Goal: Task Accomplishment & Management: Complete application form

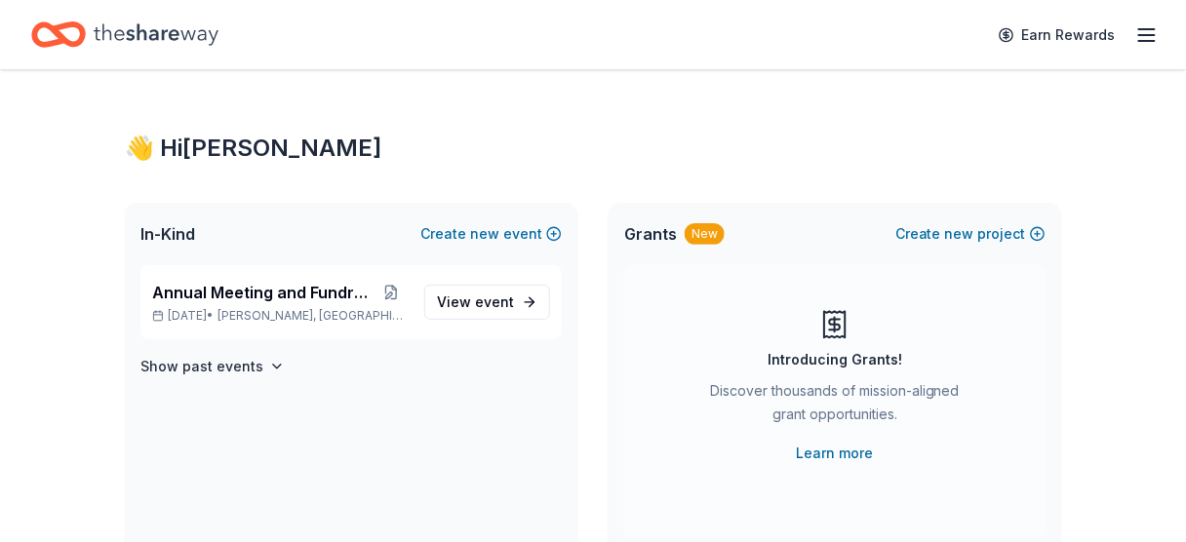
click at [1148, 33] on icon "button" at bounding box center [1146, 34] width 23 height 23
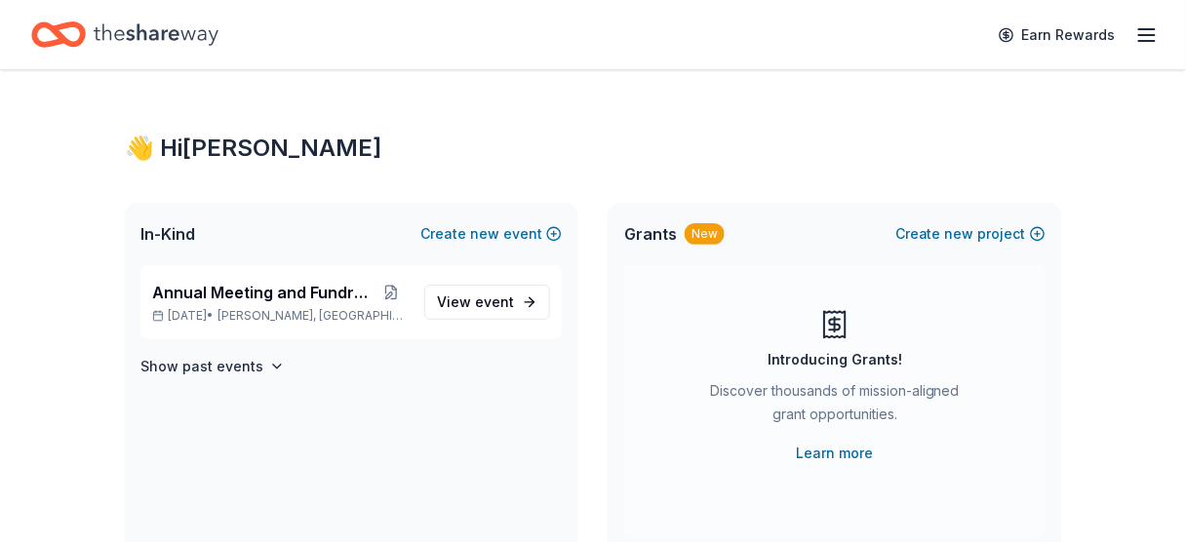
click at [647, 231] on span "Grants" at bounding box center [650, 233] width 53 height 23
click at [162, 228] on span "In-Kind" at bounding box center [167, 233] width 55 height 23
click at [1072, 34] on link "Earn Rewards" at bounding box center [1057, 35] width 140 height 35
click at [1145, 36] on icon "button" at bounding box center [1146, 34] width 23 height 23
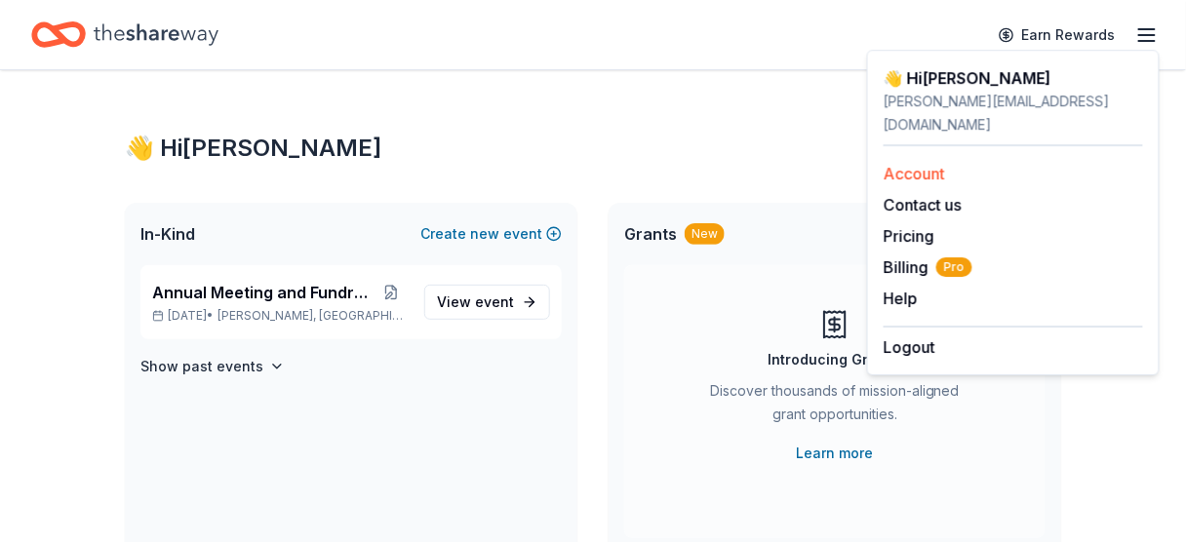
click at [905, 164] on link "Account" at bounding box center [913, 173] width 61 height 19
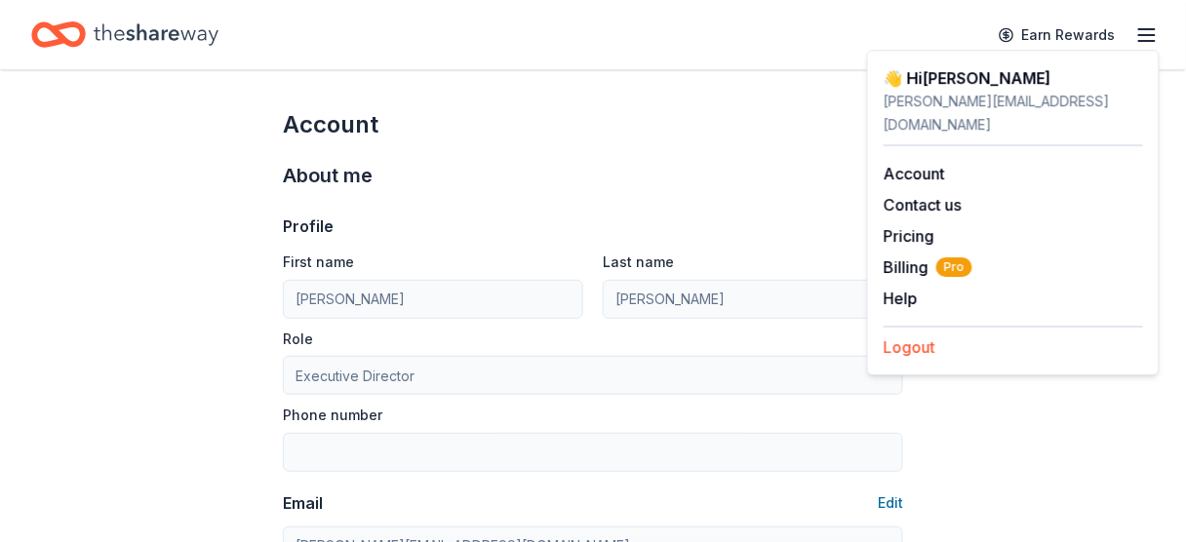
click at [903, 335] on button "Logout" at bounding box center [909, 346] width 52 height 23
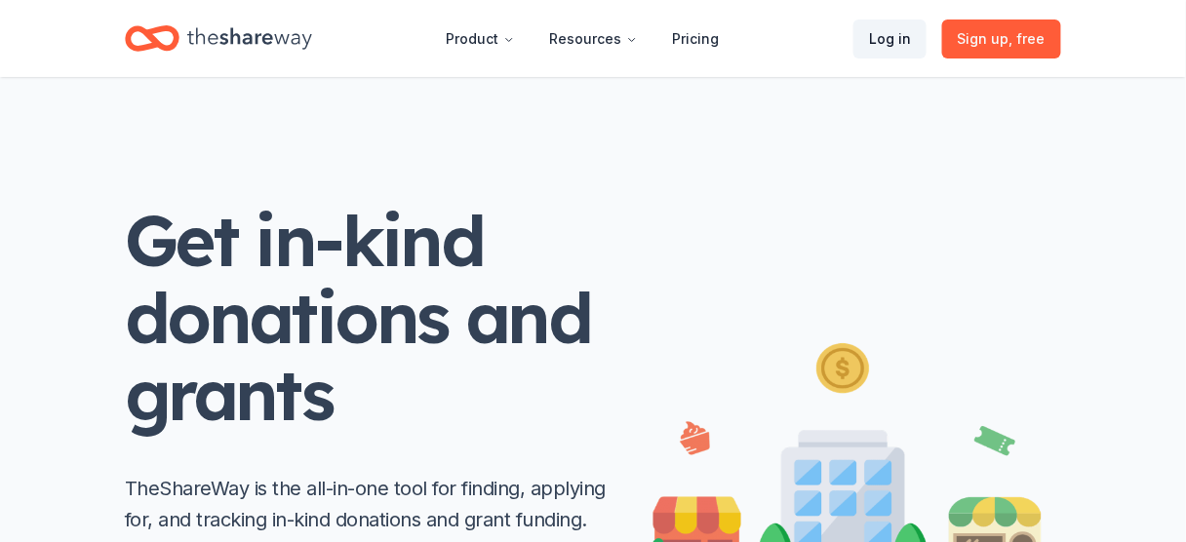
click at [899, 35] on link "Log in" at bounding box center [889, 38] width 73 height 39
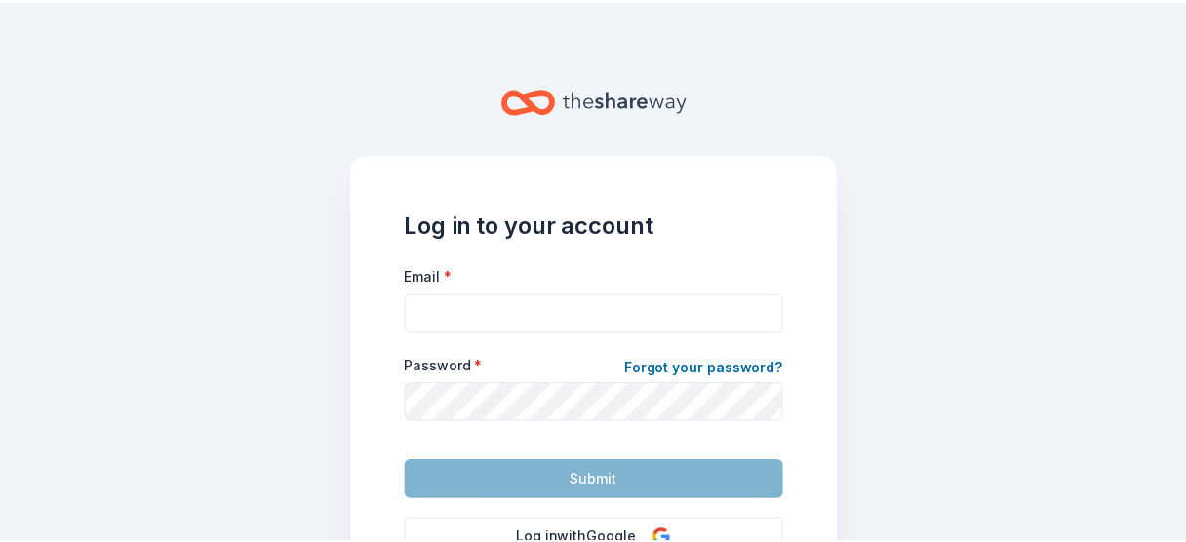
scroll to position [58, 0]
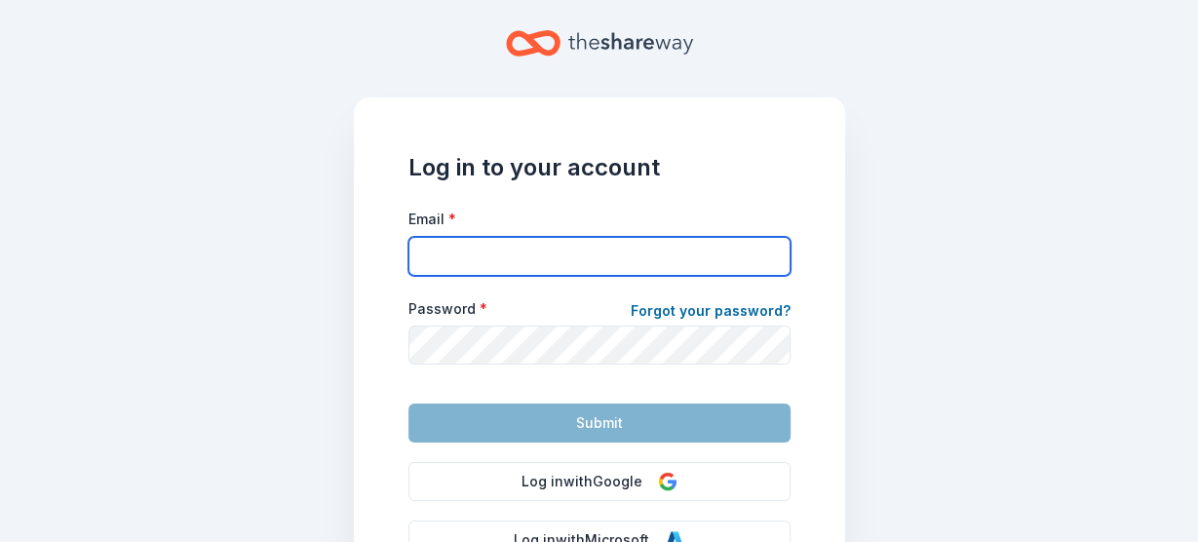
click at [601, 253] on input "Email *" at bounding box center [600, 256] width 382 height 39
click at [534, 267] on input "dana.rogers.1@hotmail.com" at bounding box center [600, 256] width 382 height 39
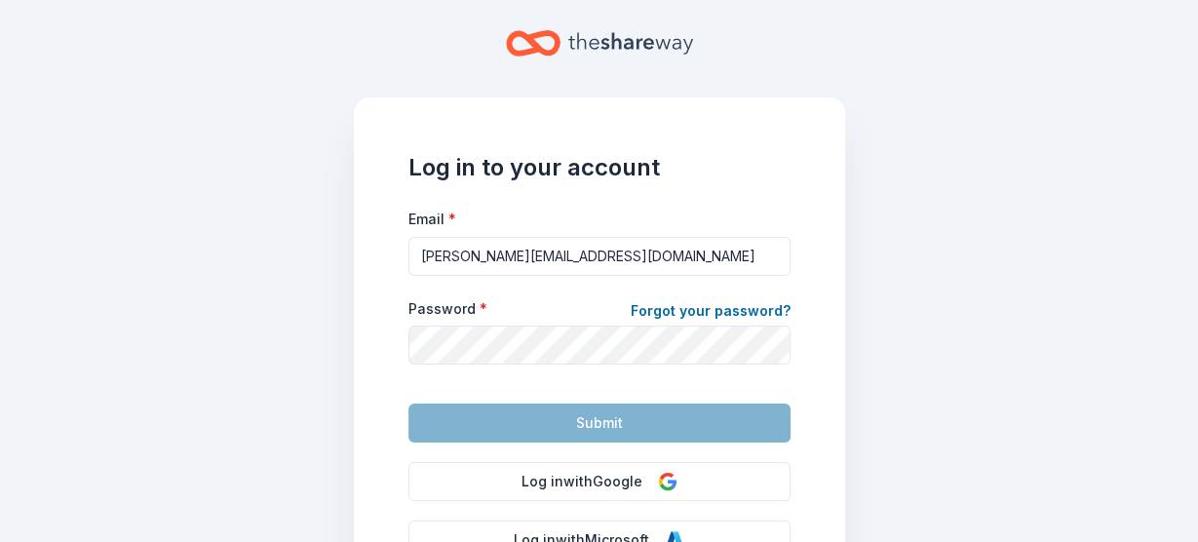
click at [571, 293] on form "Email * dana@sdwf.org Password * Forgot your password? Submit" at bounding box center [600, 325] width 382 height 236
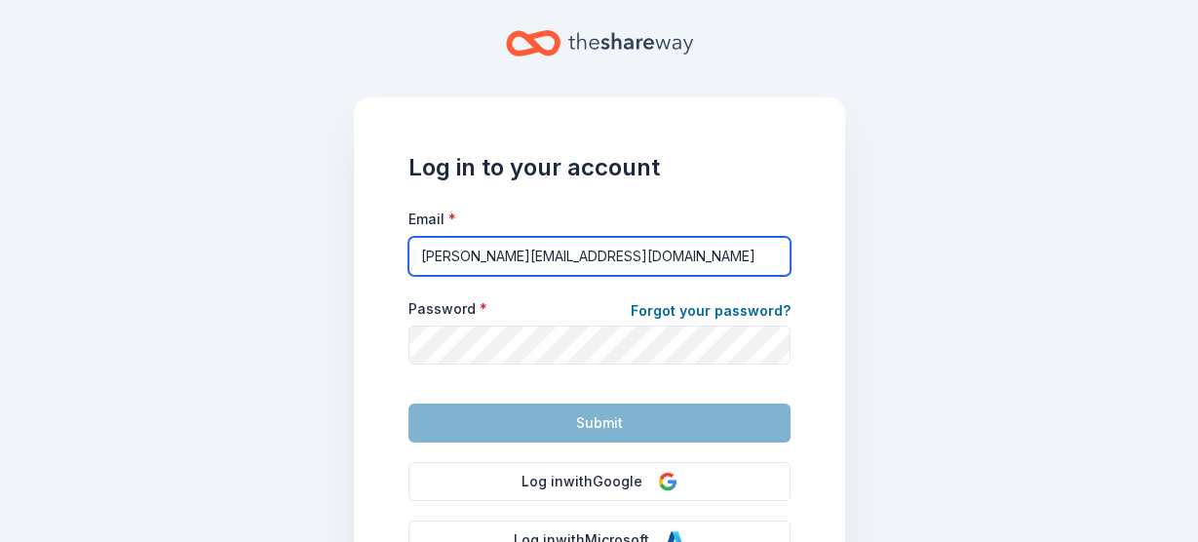
click at [565, 255] on input "dana@sdwf.org" at bounding box center [600, 256] width 382 height 39
click at [577, 261] on input "dana@sdwf.org" at bounding box center [600, 256] width 382 height 39
click at [593, 253] on input "dana.rogers.1@hotmail.com" at bounding box center [600, 256] width 382 height 39
type input "dana@sdwf.org"
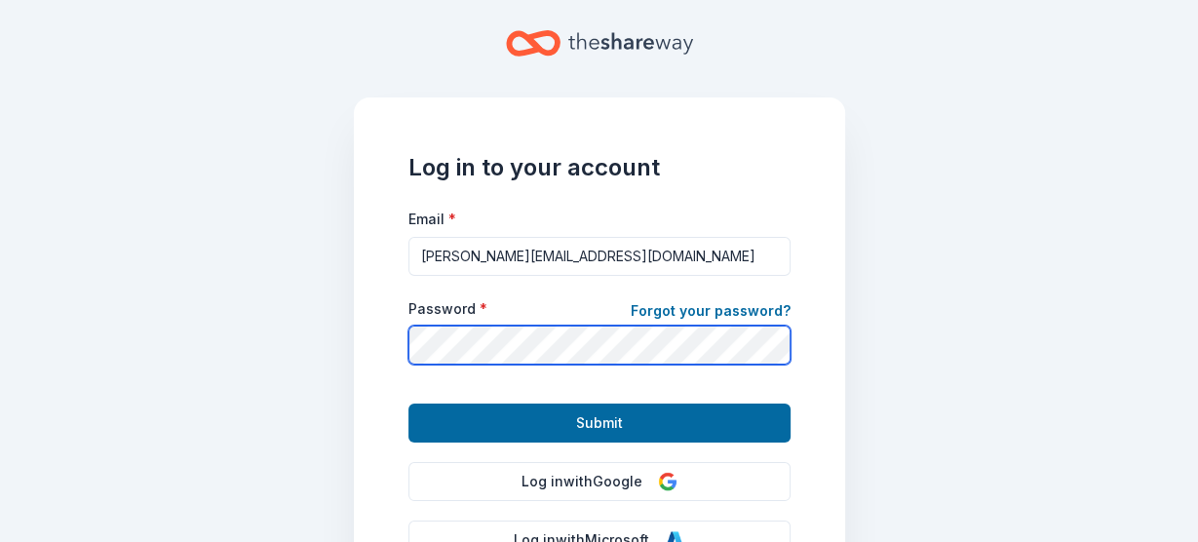
click at [409, 404] on button "Submit" at bounding box center [600, 423] width 382 height 39
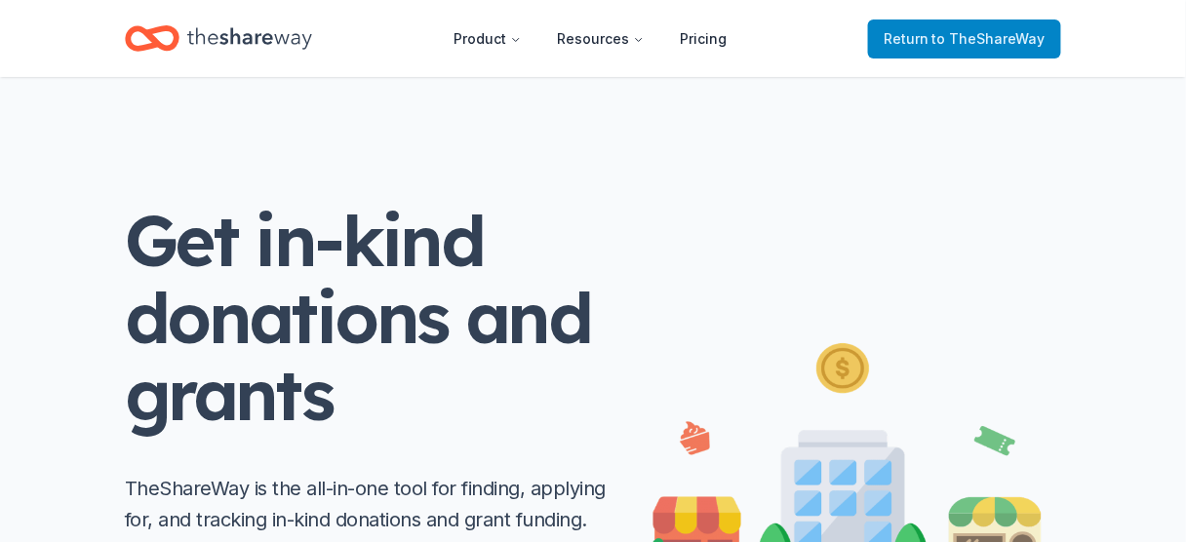
click at [1008, 34] on span "to TheShareWay" at bounding box center [988, 38] width 113 height 17
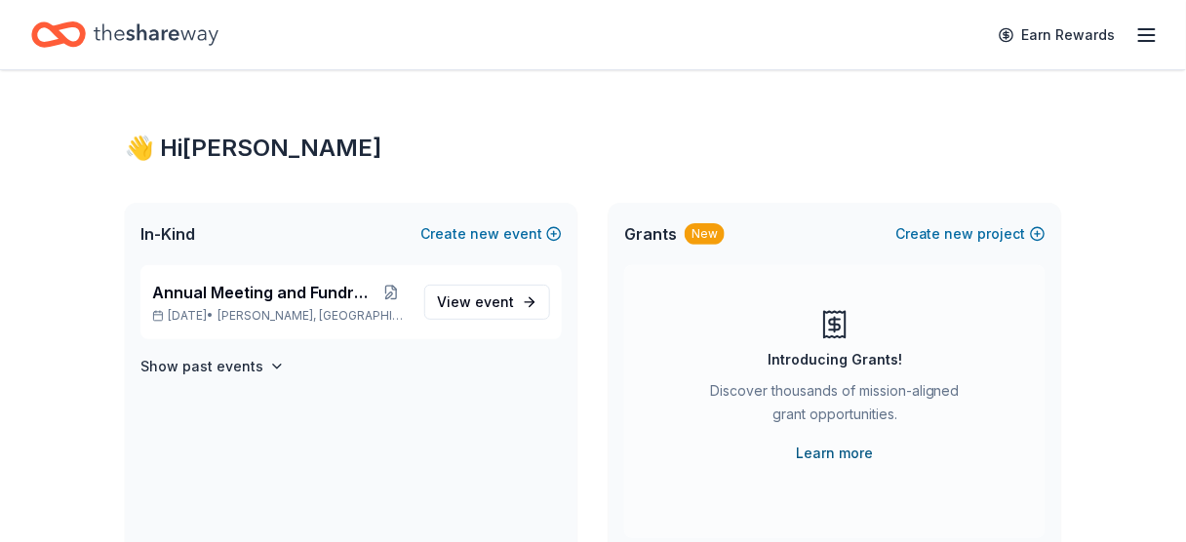
click at [822, 451] on link "Learn more" at bounding box center [835, 453] width 77 height 23
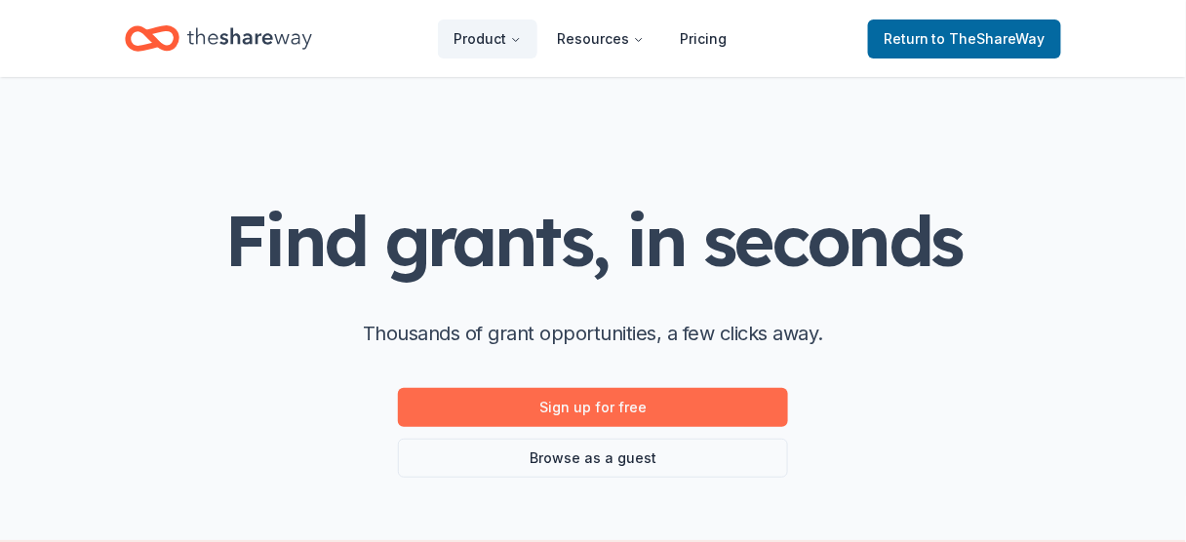
click at [606, 408] on link "Sign up for free" at bounding box center [593, 407] width 390 height 39
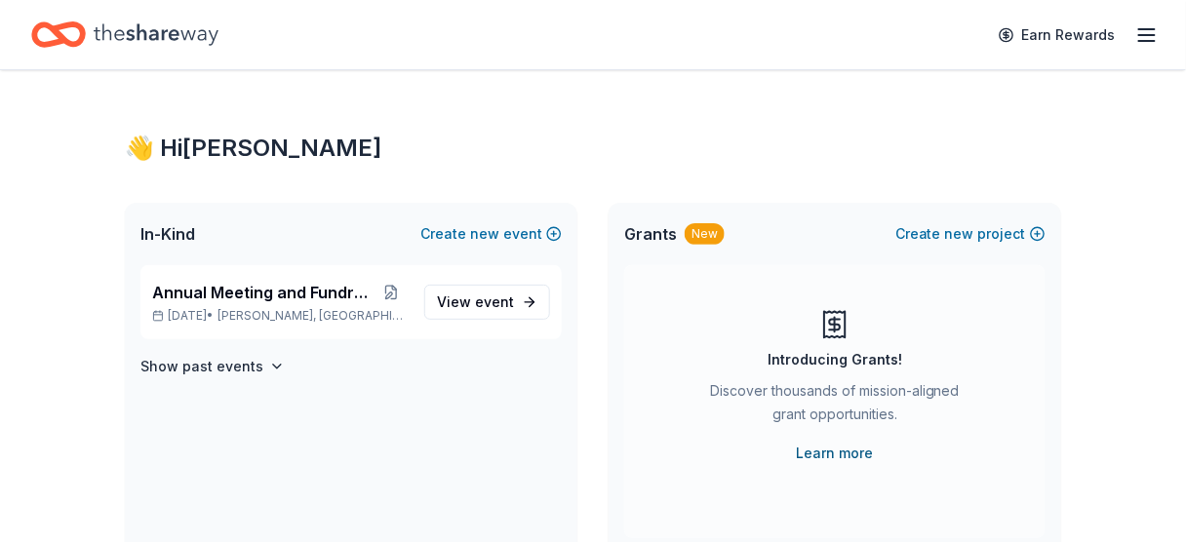
click at [851, 455] on link "Learn more" at bounding box center [835, 453] width 77 height 23
click at [178, 148] on div "👋 Hi Dana" at bounding box center [593, 148] width 936 height 31
click at [254, 309] on p "Apr 04, 2026 • Rochford, SD" at bounding box center [280, 316] width 256 height 16
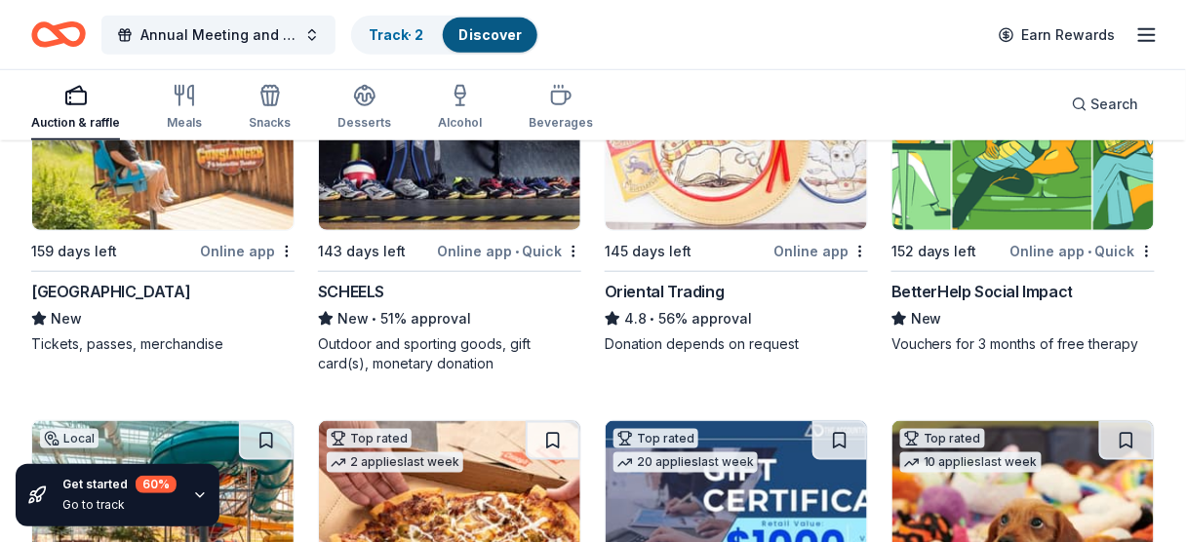
scroll to position [309, 0]
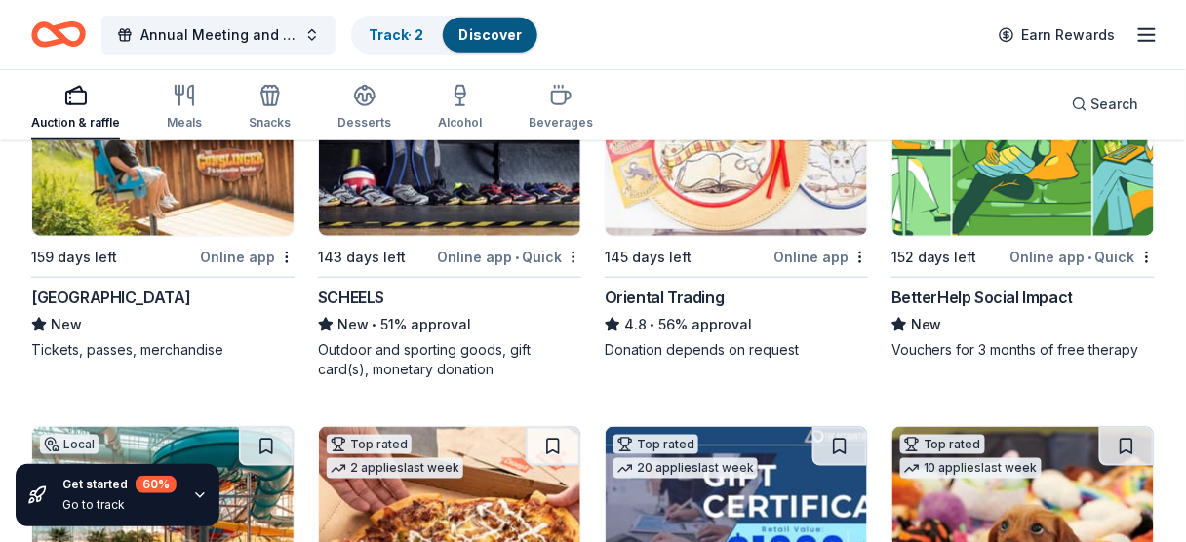
click at [407, 324] on div "New • 51% approval" at bounding box center [449, 324] width 263 height 23
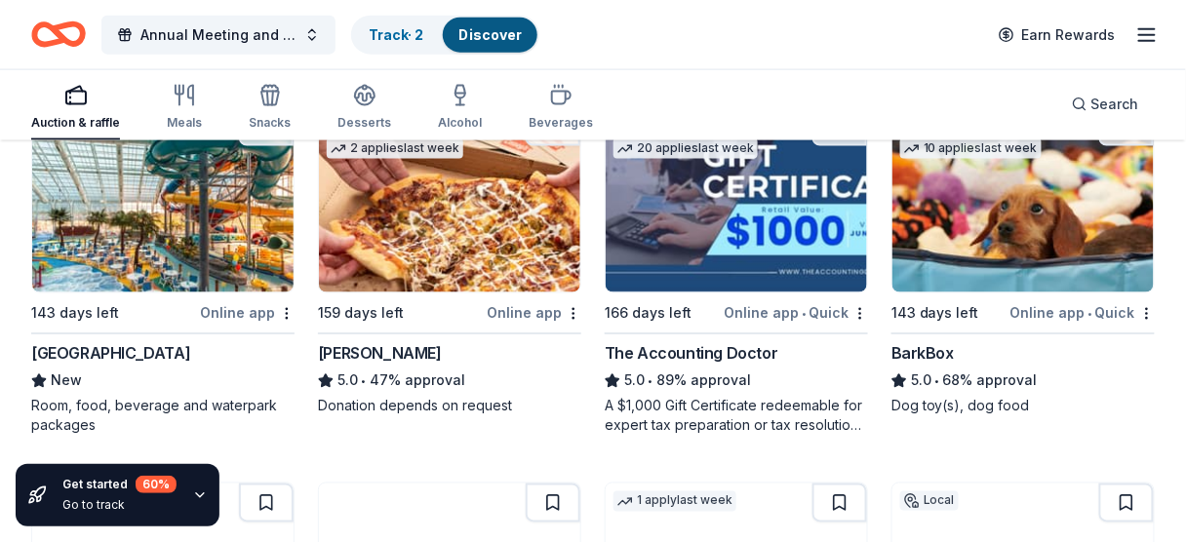
scroll to position [635, 0]
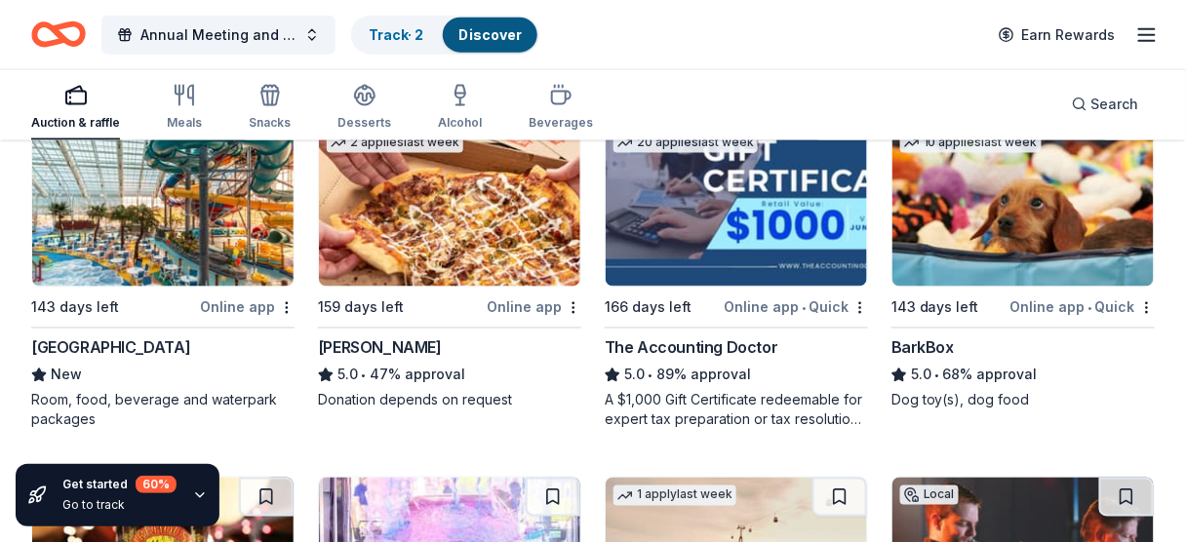
click at [127, 344] on div "[GEOGRAPHIC_DATA]" at bounding box center [110, 347] width 159 height 23
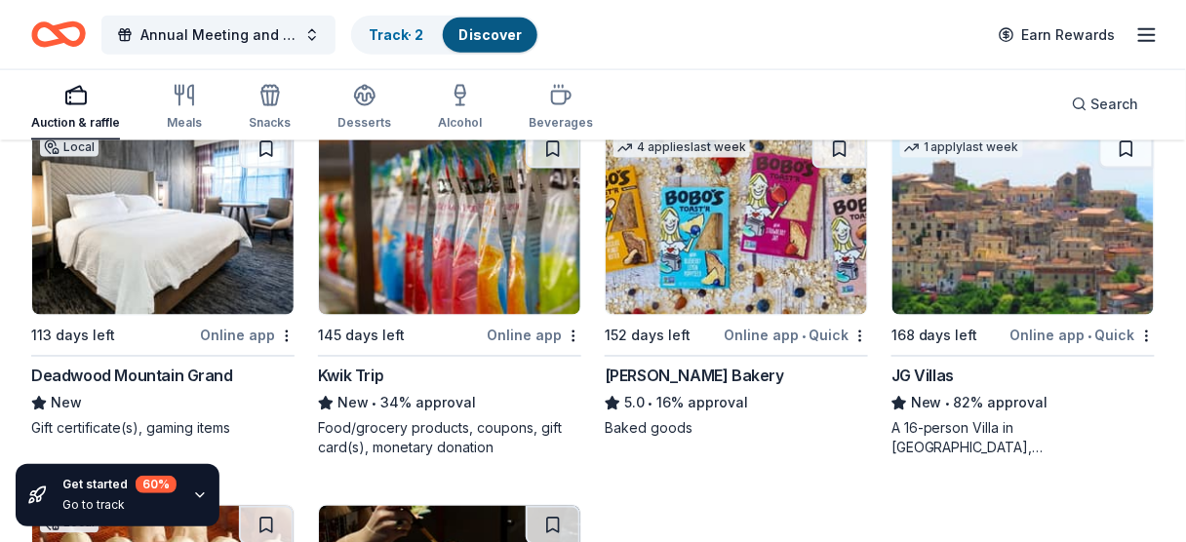
scroll to position [2492, 0]
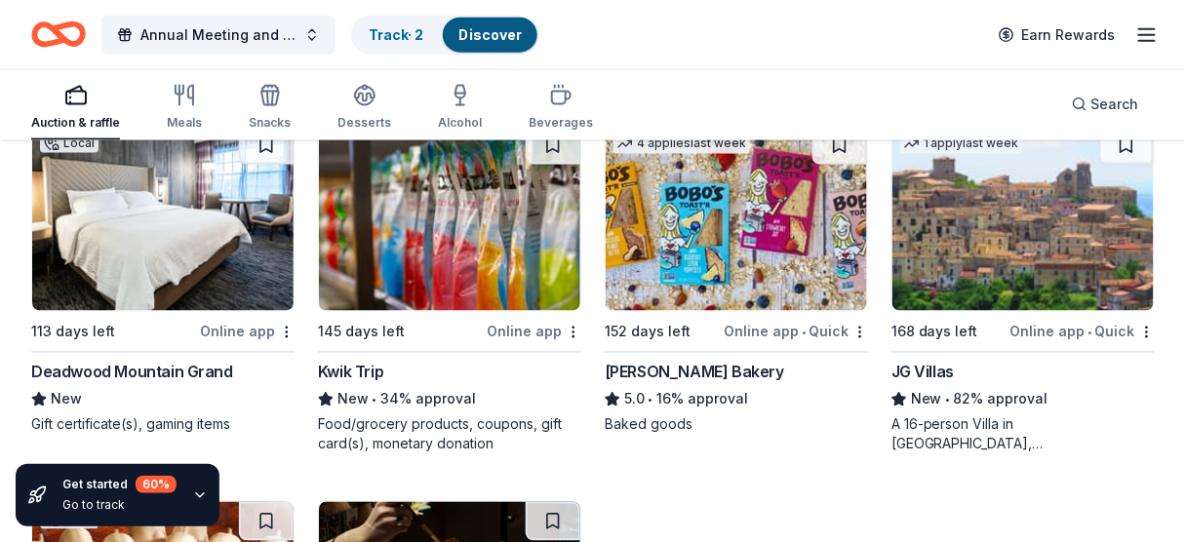
click at [198, 370] on div "Deadwood Mountain Grand" at bounding box center [132, 372] width 202 height 23
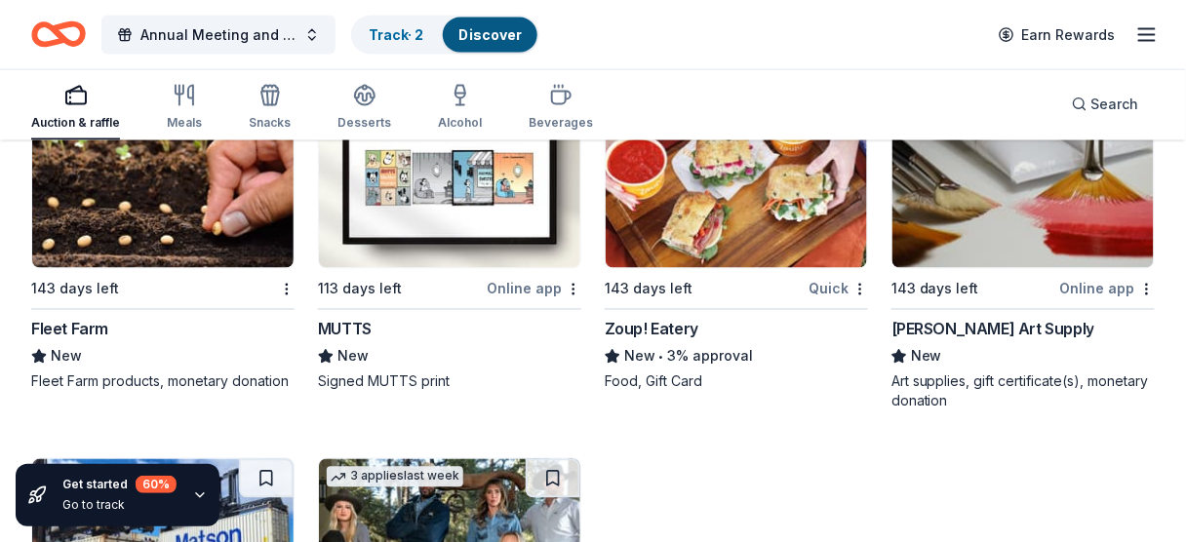
scroll to position [6290, 0]
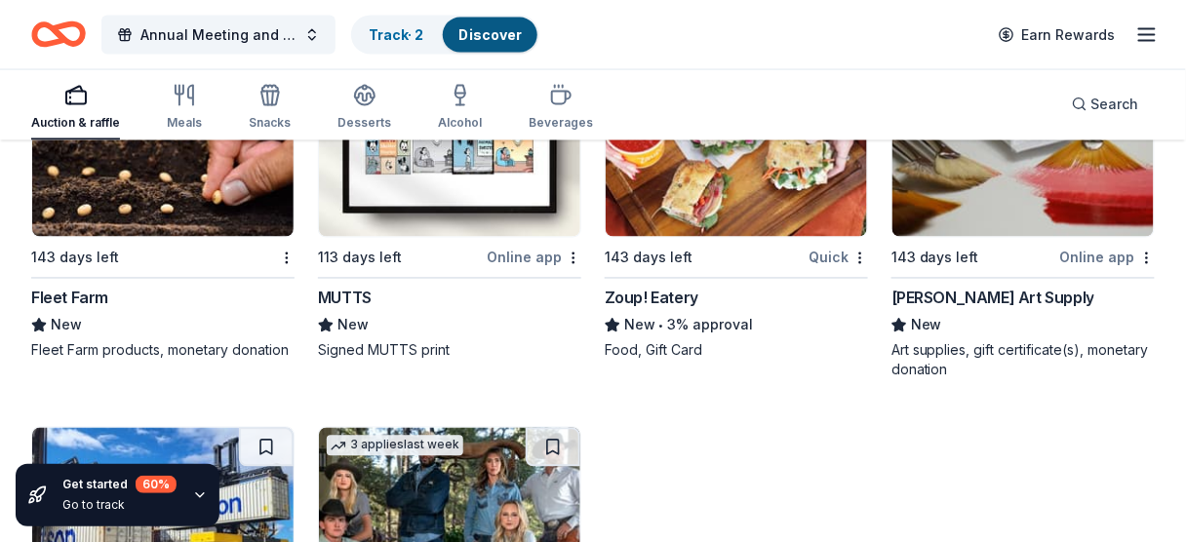
click at [86, 289] on div "Fleet Farm" at bounding box center [69, 298] width 77 height 23
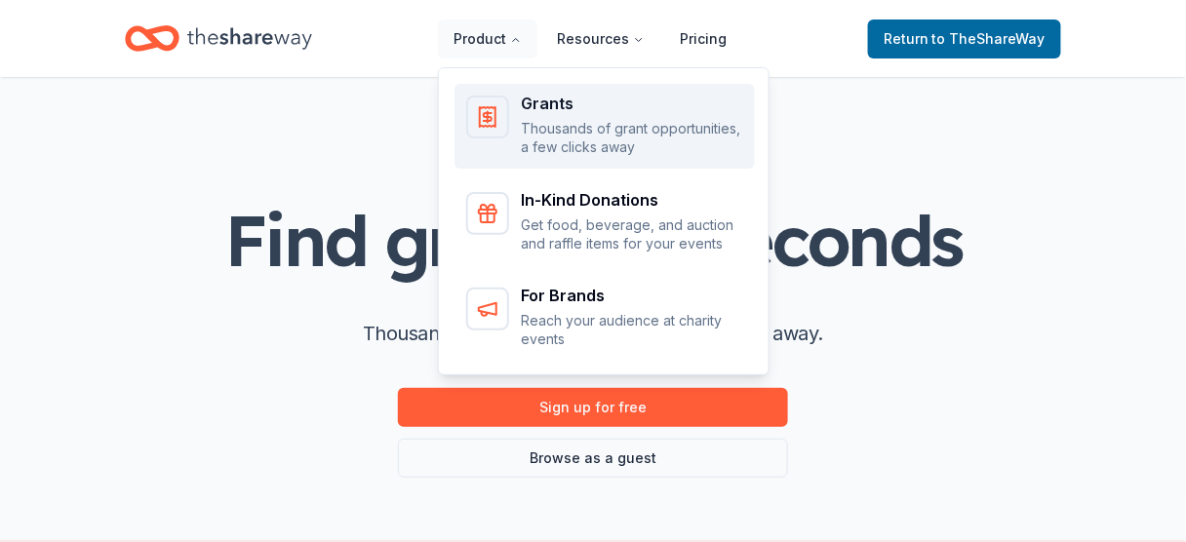
click at [551, 106] on div "Grants" at bounding box center [632, 104] width 222 height 16
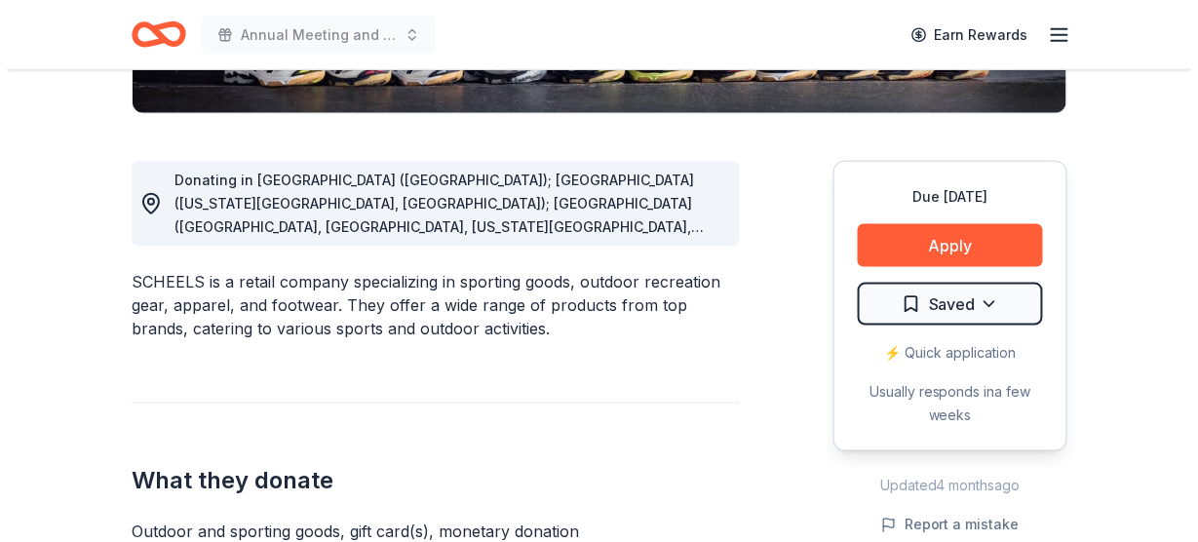
scroll to position [482, 0]
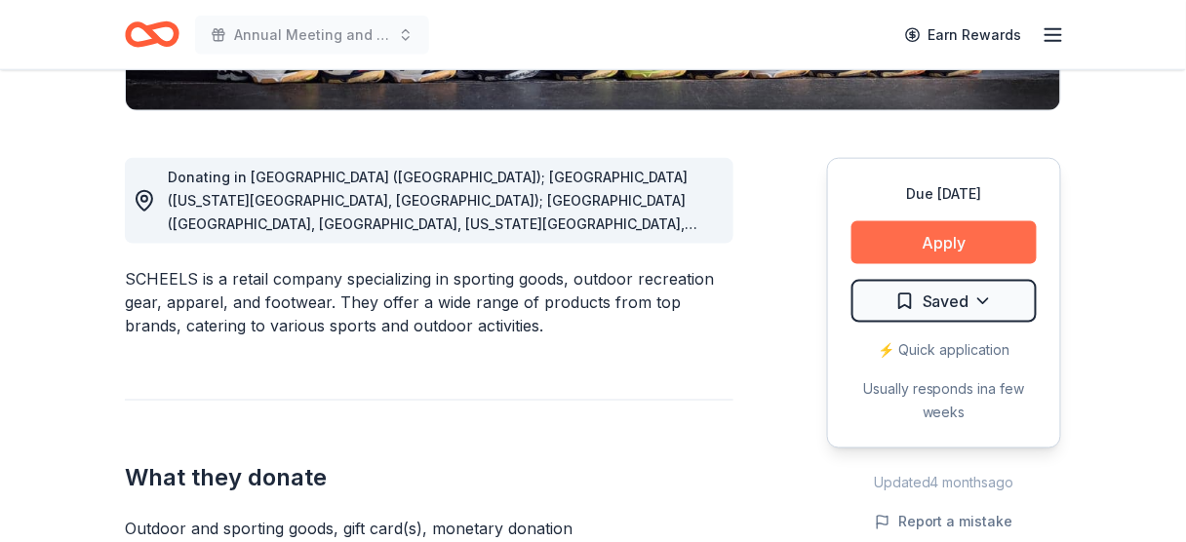
click at [939, 240] on button "Apply" at bounding box center [943, 242] width 185 height 43
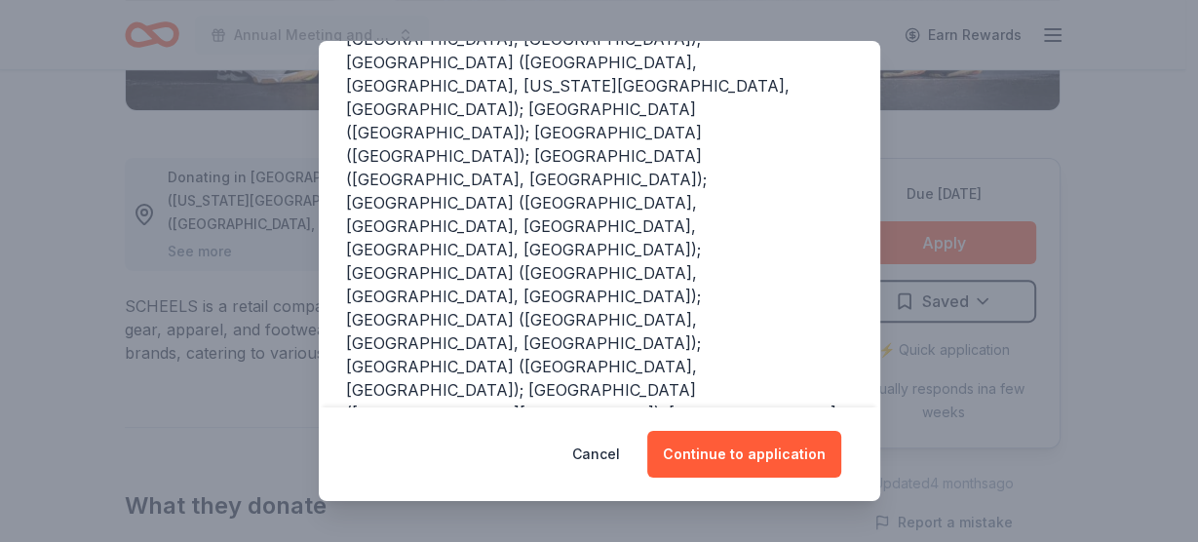
scroll to position [369, 0]
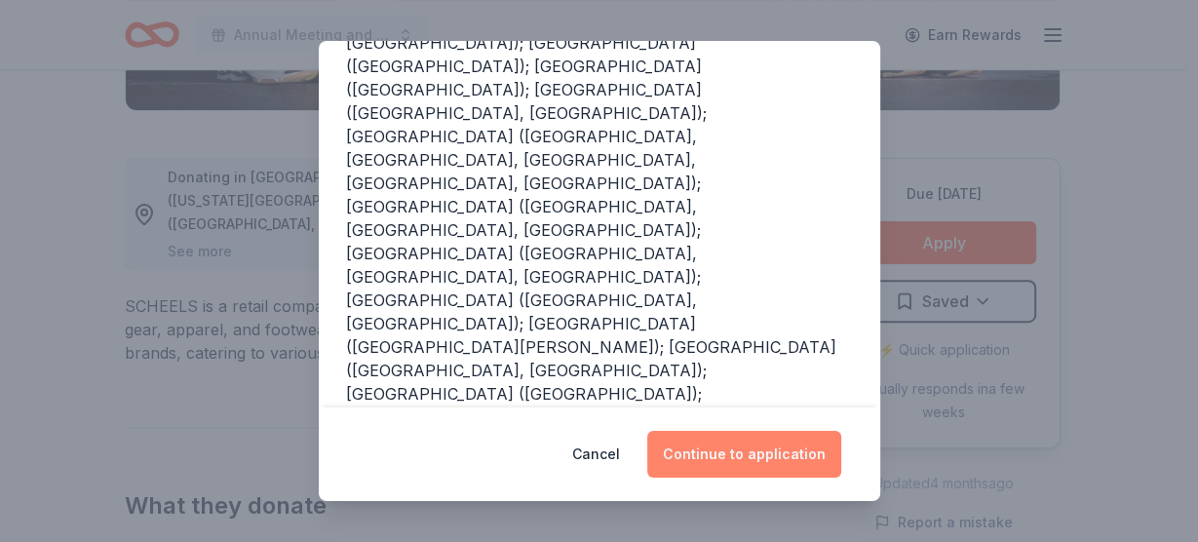
click at [698, 455] on button "Continue to application" at bounding box center [744, 454] width 194 height 47
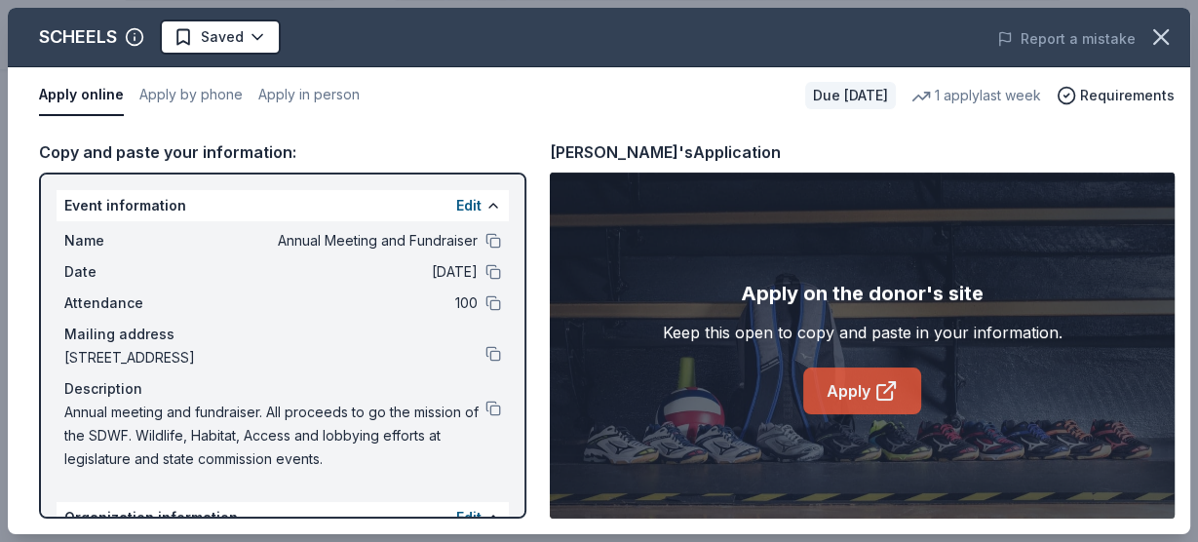
click at [858, 393] on link "Apply" at bounding box center [862, 391] width 118 height 47
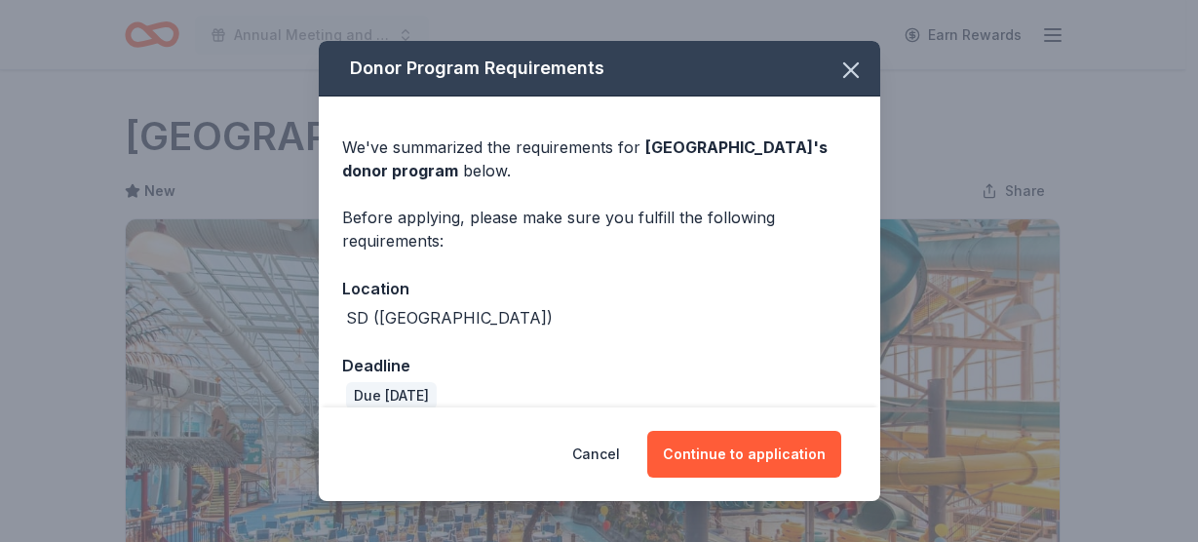
scroll to position [469, 0]
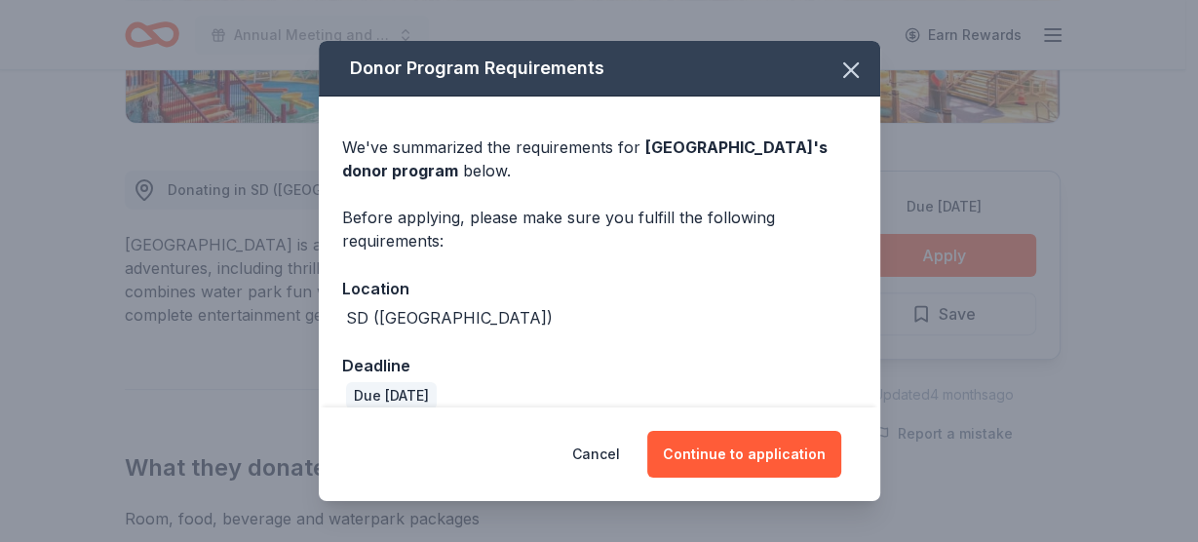
click at [738, 458] on button "Continue to application" at bounding box center [744, 454] width 194 height 47
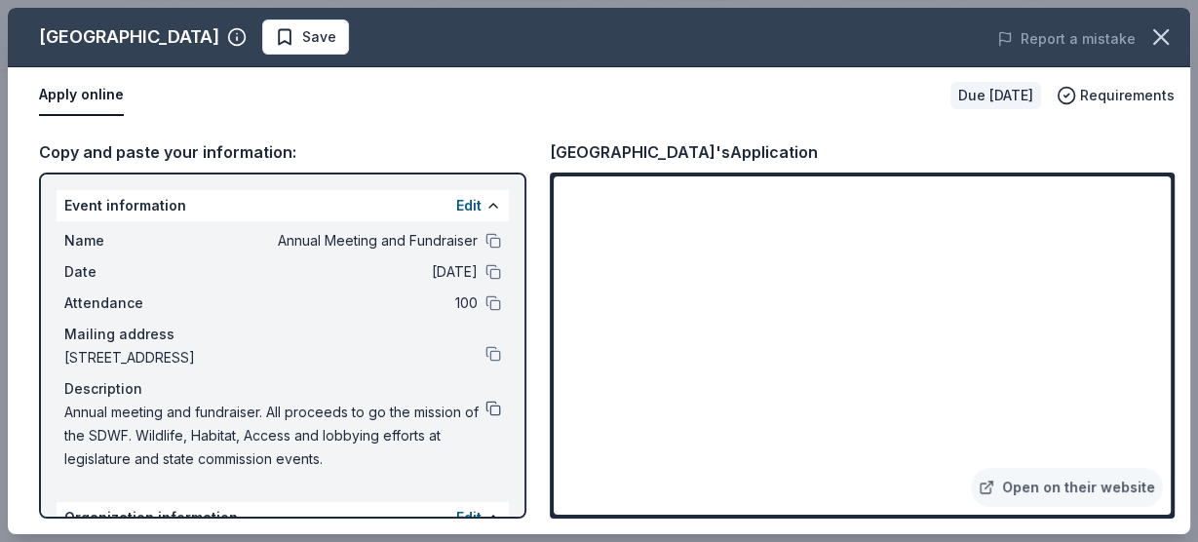
click at [486, 407] on button at bounding box center [494, 409] width 16 height 16
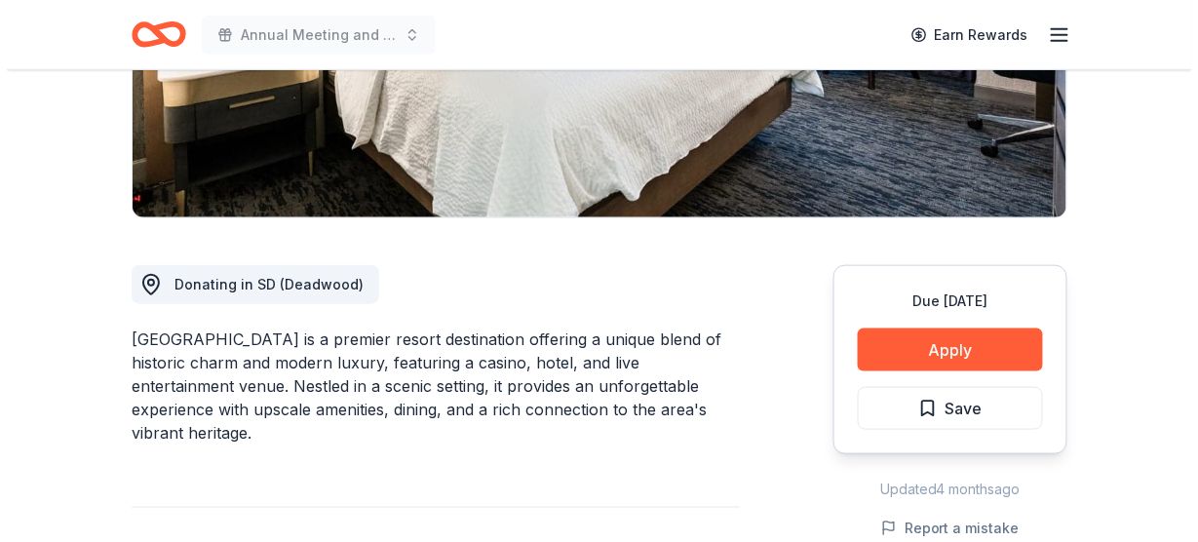
scroll to position [384, 0]
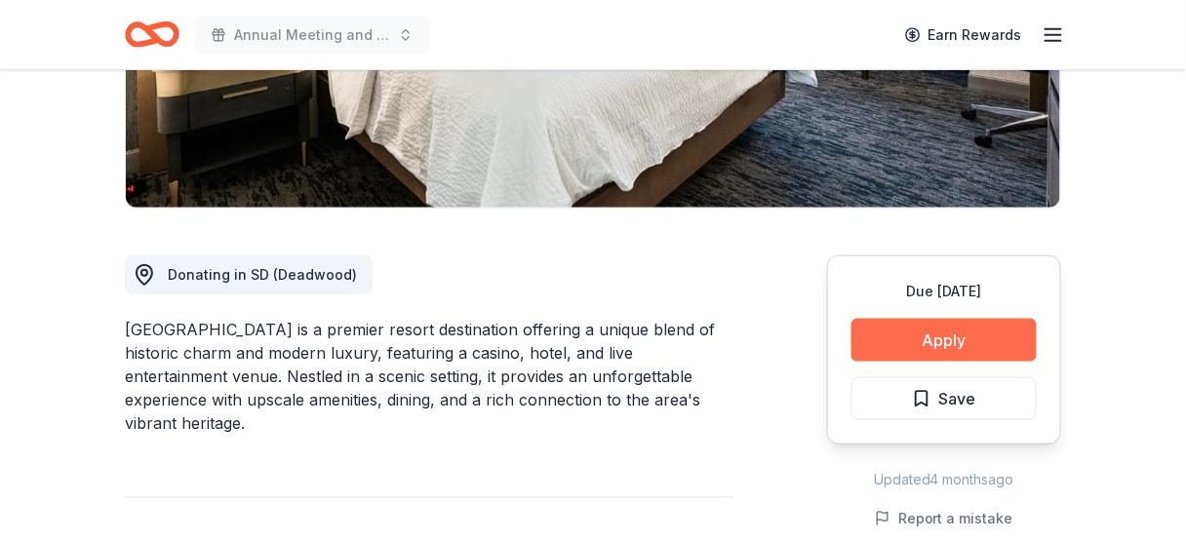
click at [913, 341] on button "Apply" at bounding box center [943, 340] width 185 height 43
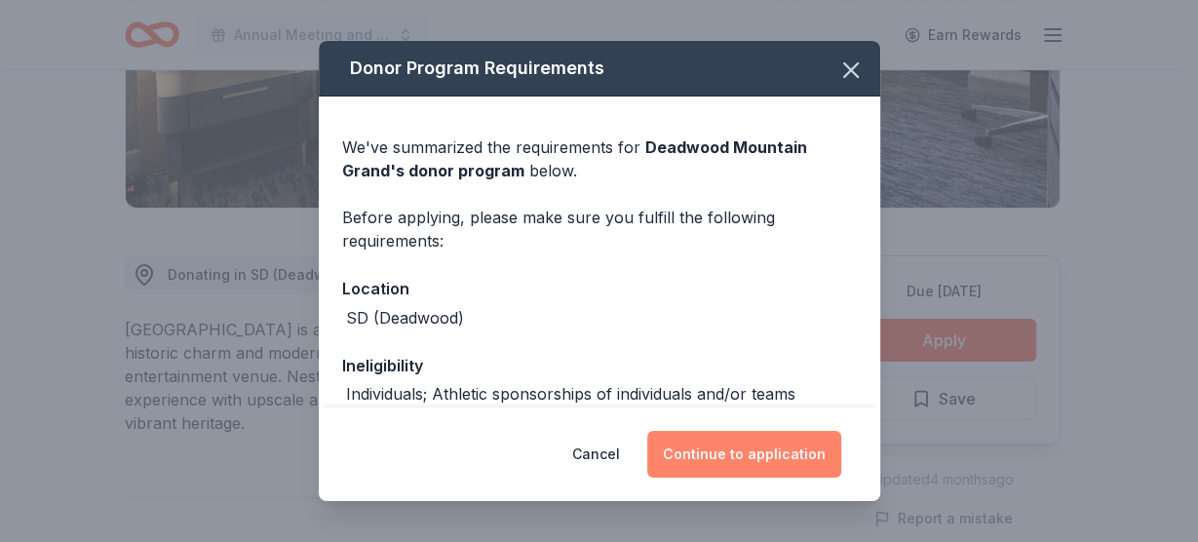
click at [729, 455] on button "Continue to application" at bounding box center [744, 454] width 194 height 47
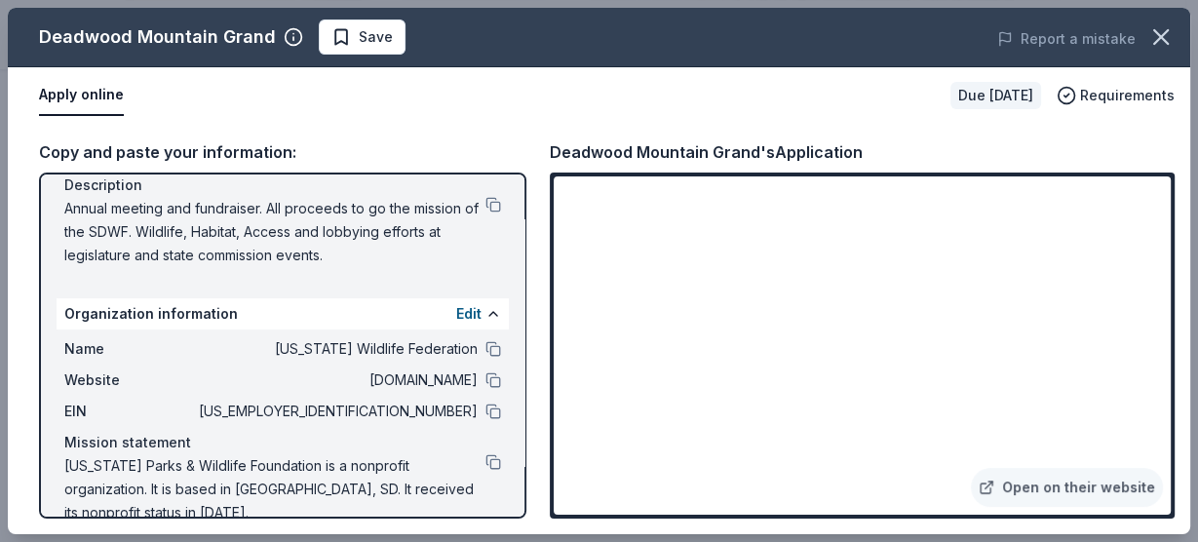
scroll to position [208, 0]
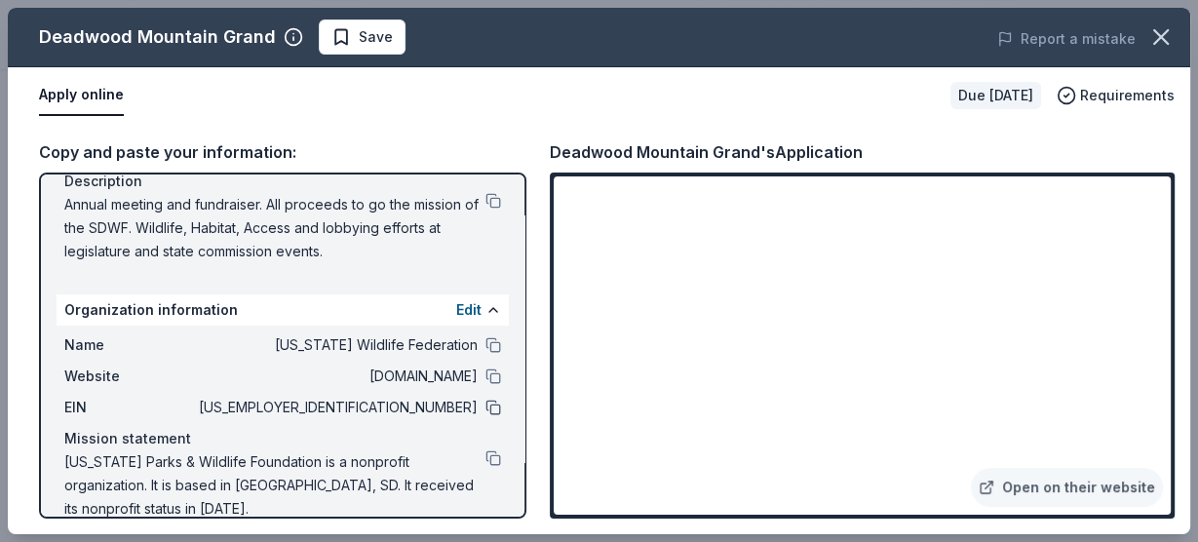
click at [486, 405] on button at bounding box center [494, 408] width 16 height 16
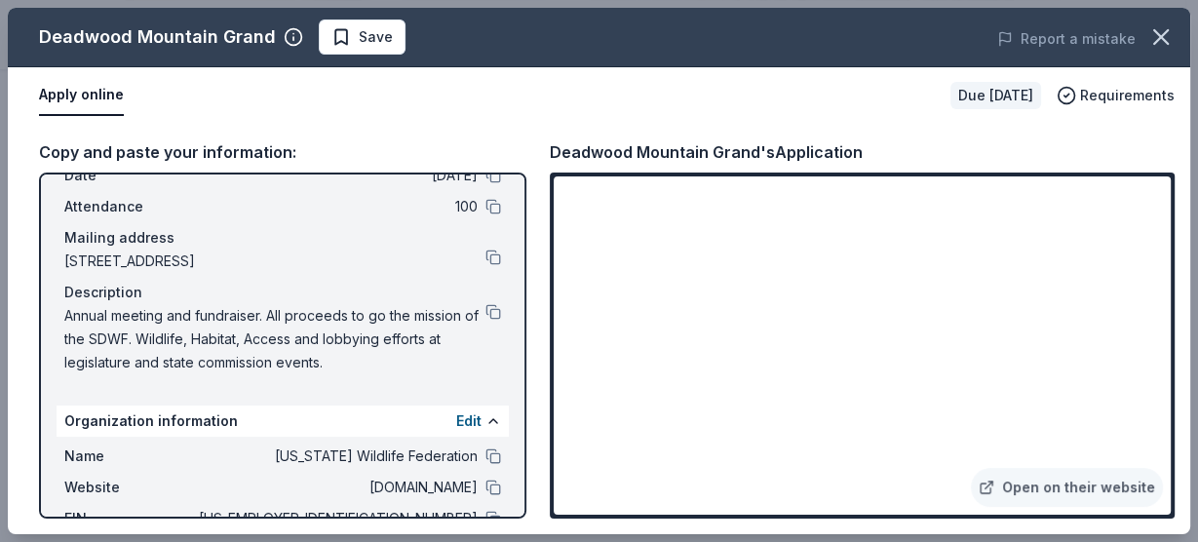
scroll to position [96, 0]
click at [486, 312] on button at bounding box center [494, 313] width 16 height 16
